Goal: Go to known website: Access a specific website the user already knows

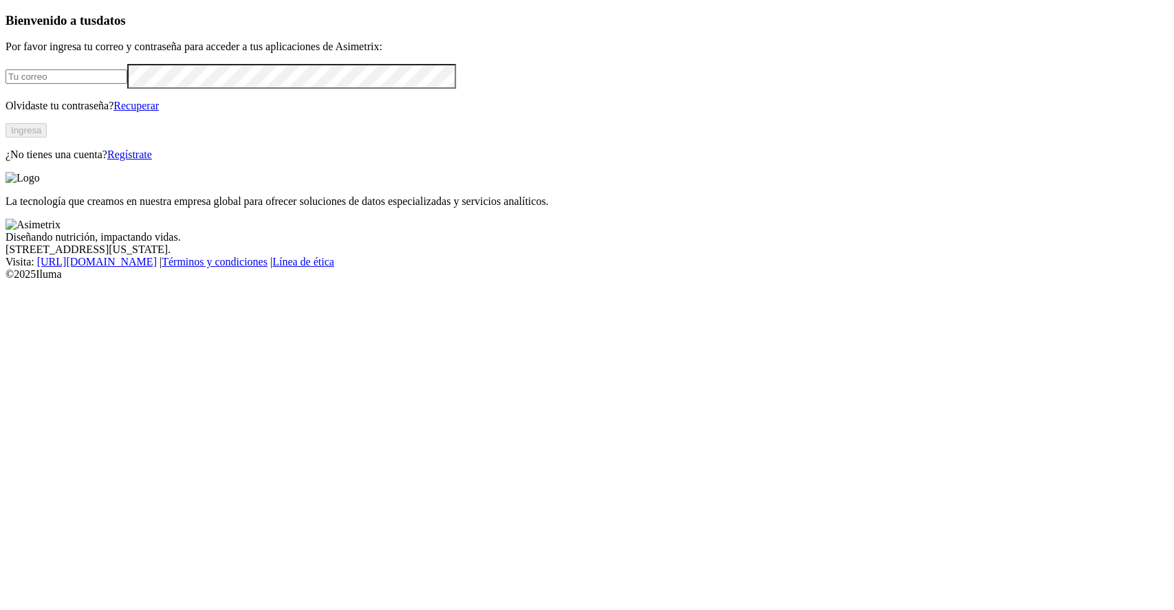
type input "[EMAIL_ADDRESS][PERSON_NAME][DOMAIN_NAME]"
click at [47, 138] on button "Ingresa" at bounding box center [26, 130] width 41 height 14
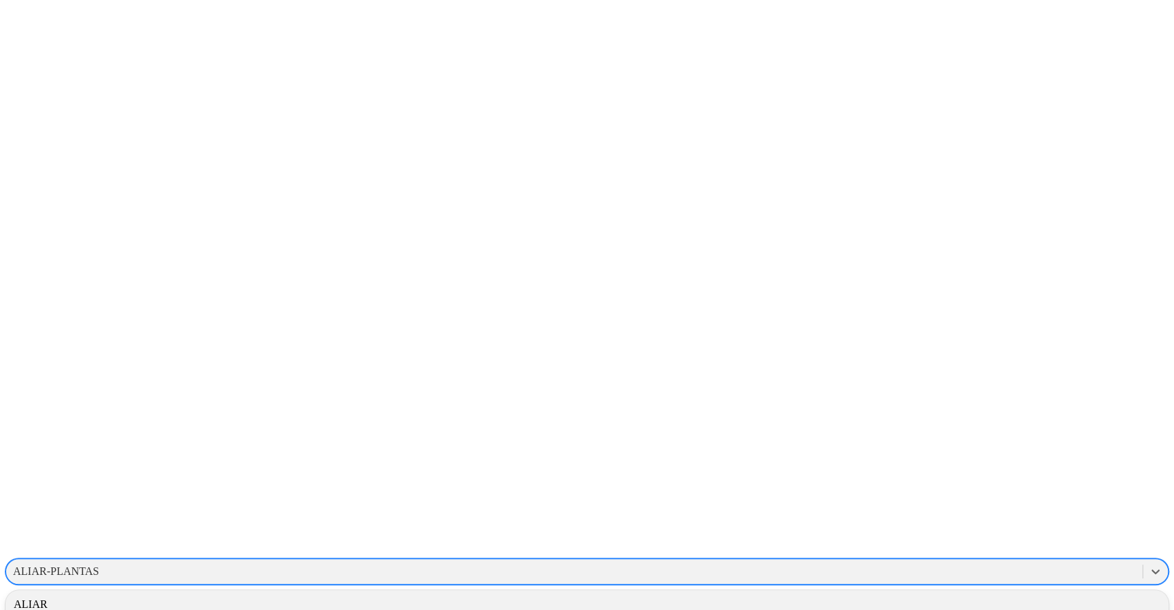
click at [99, 565] on div "ALIAR-PLANTAS" at bounding box center [56, 571] width 86 height 12
click at [992, 593] on div "ALIAR" at bounding box center [587, 604] width 1163 height 23
